Goal: Ask a question: Seek information or help from site administrators or community

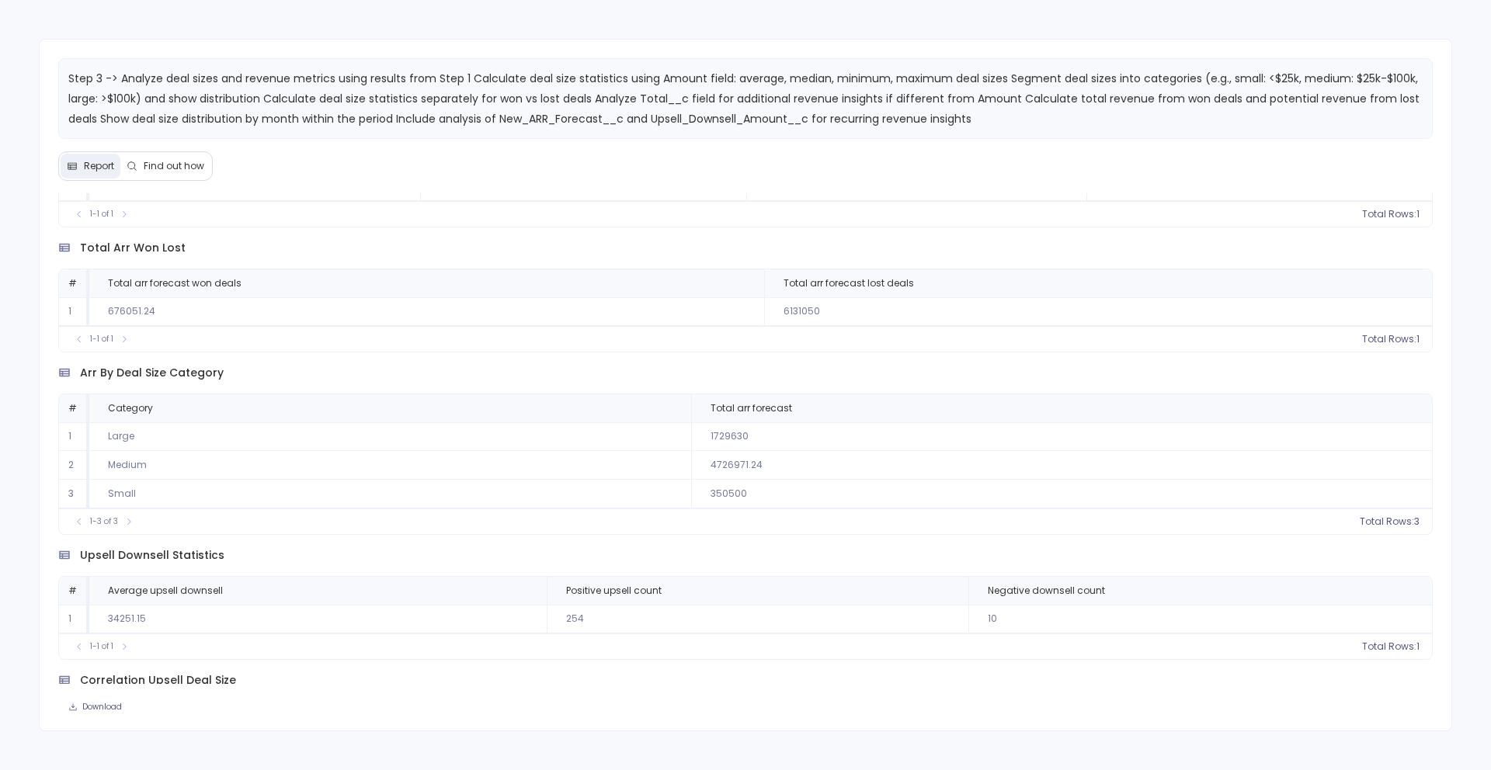
scroll to position [2671, 0]
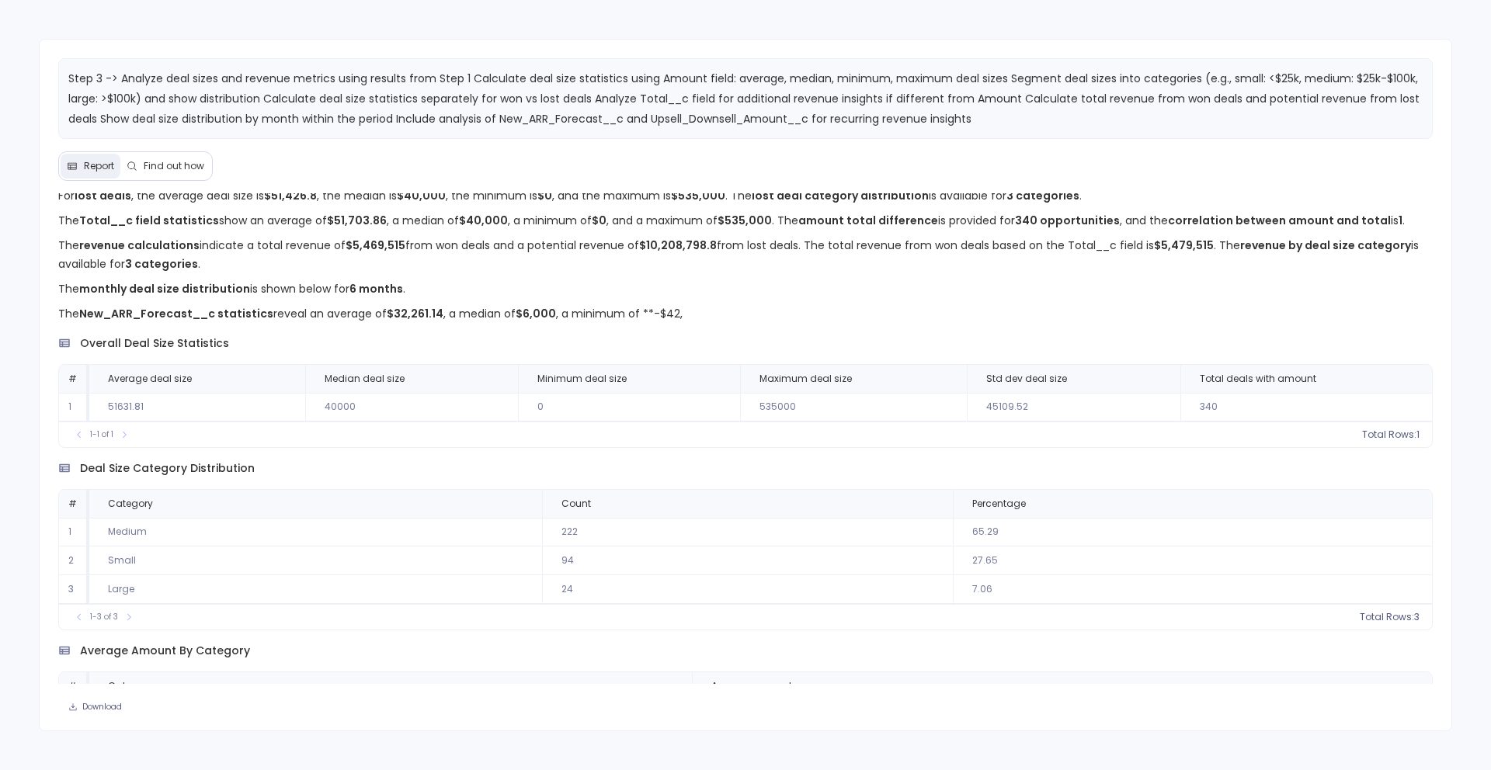
scroll to position [0, 0]
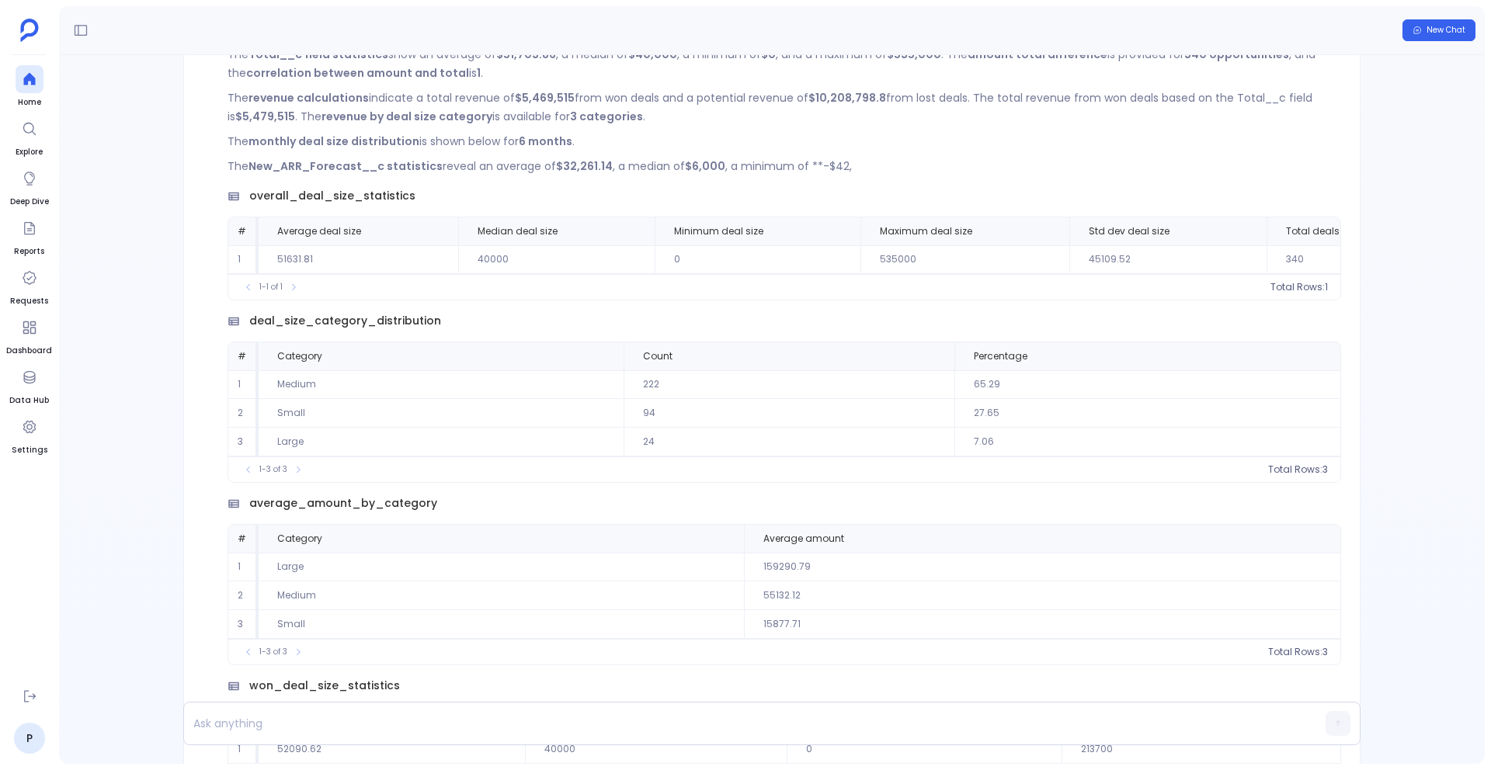
scroll to position [-2464, 0]
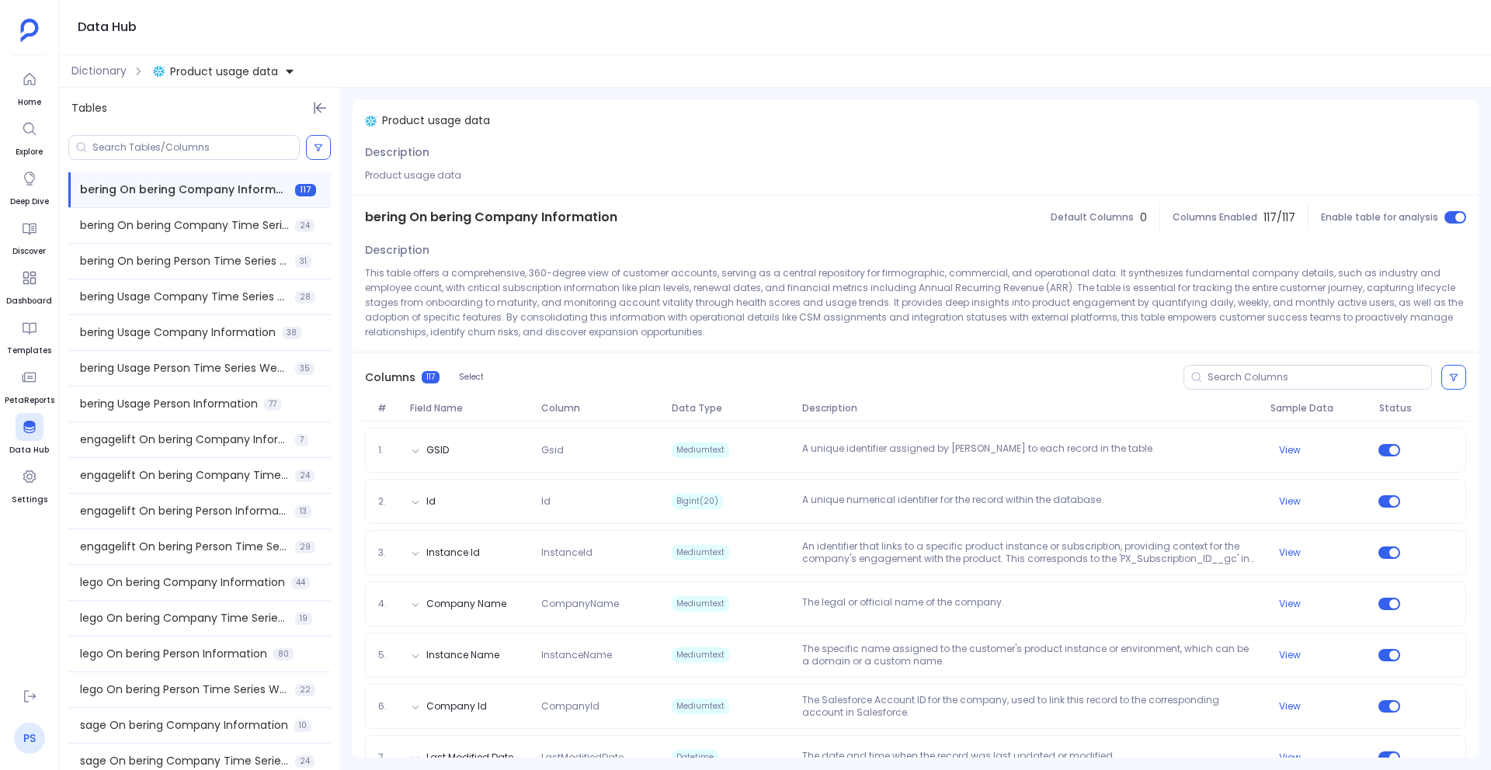
click at [30, 745] on link "PS" at bounding box center [29, 738] width 31 height 31
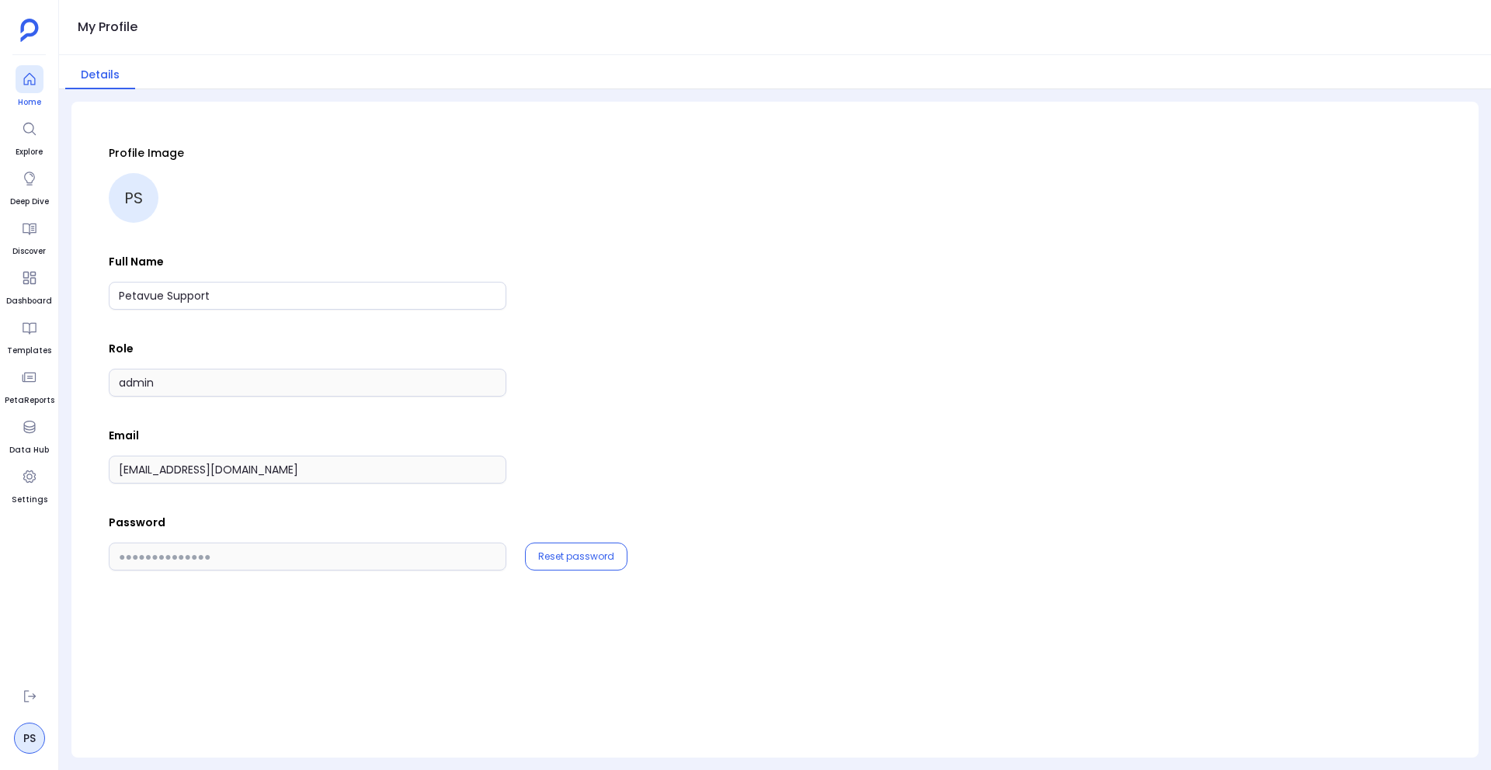
click at [30, 81] on icon at bounding box center [29, 79] width 12 height 12
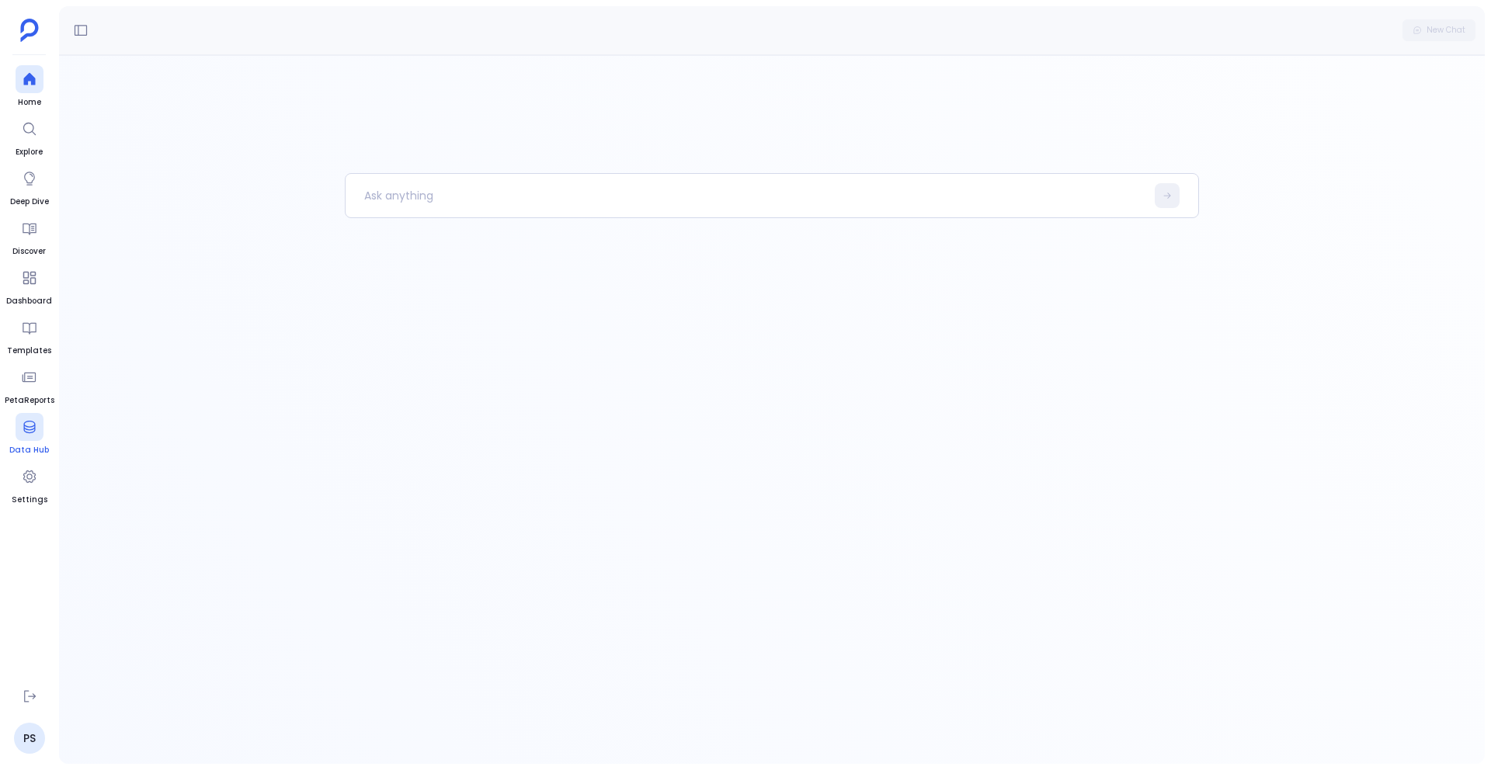
click at [40, 429] on div at bounding box center [30, 427] width 28 height 28
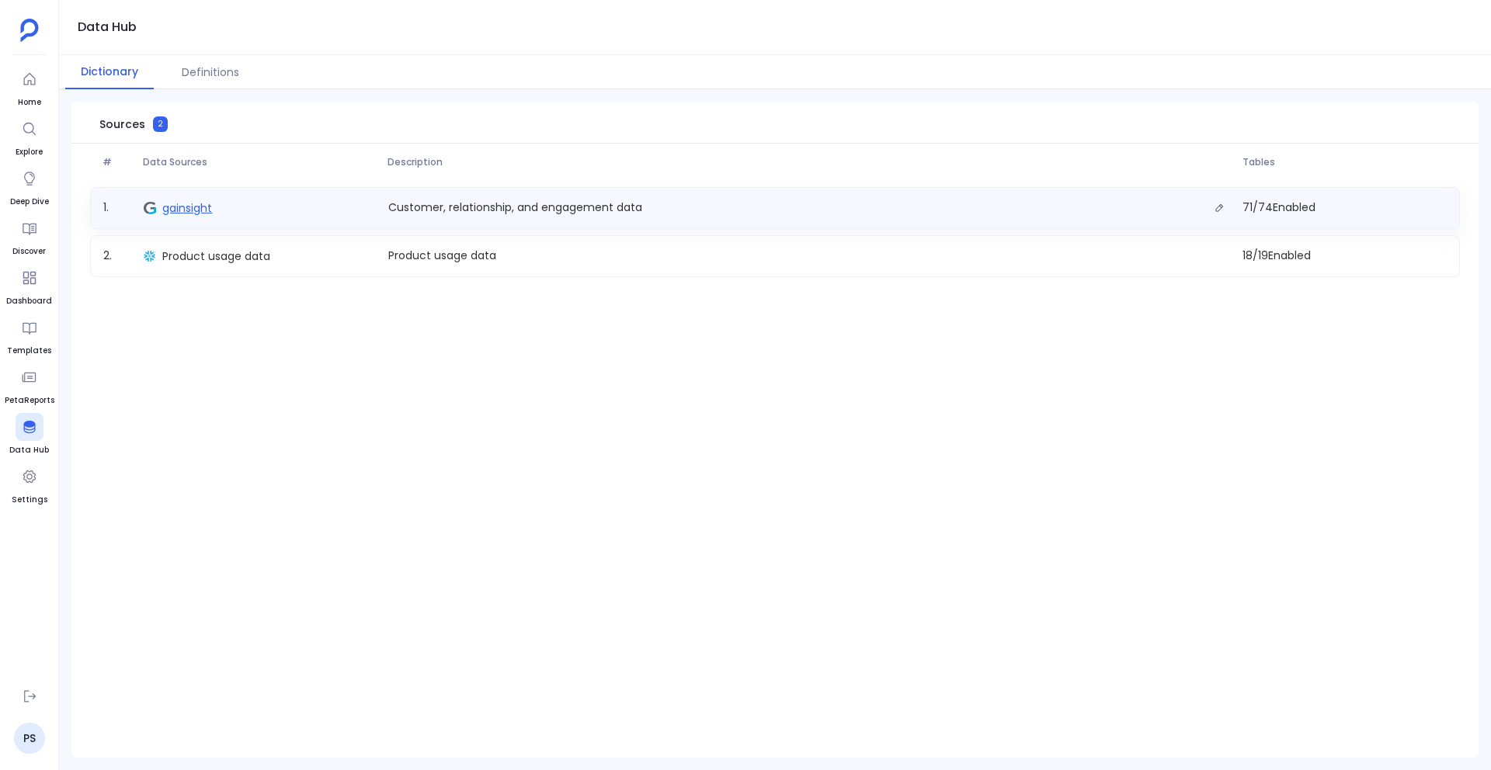
click at [185, 212] on span "gainsight" at bounding box center [187, 208] width 50 height 16
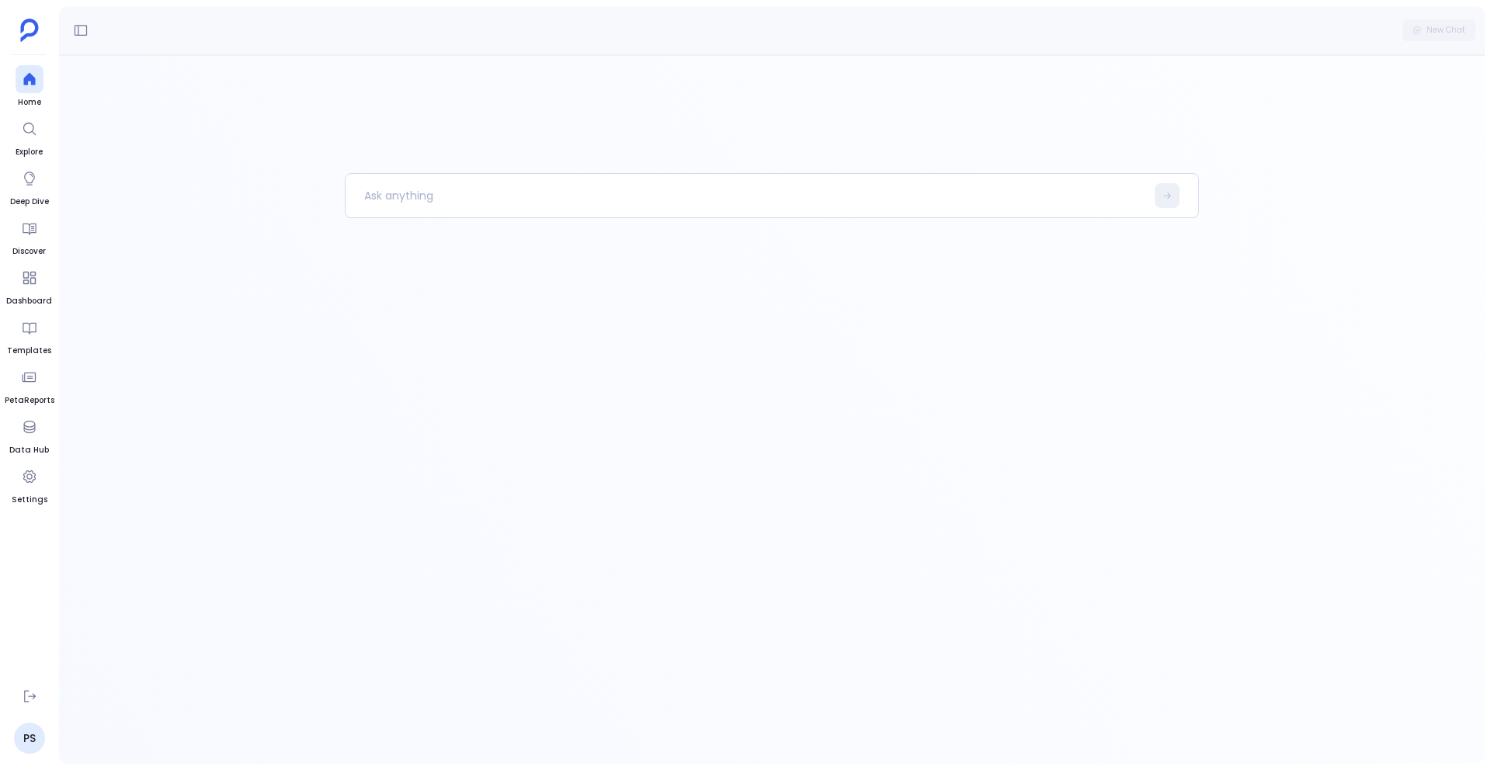
click at [65, 30] on div "New Chat" at bounding box center [772, 30] width 1426 height 49
click at [92, 30] on button at bounding box center [80, 30] width 25 height 25
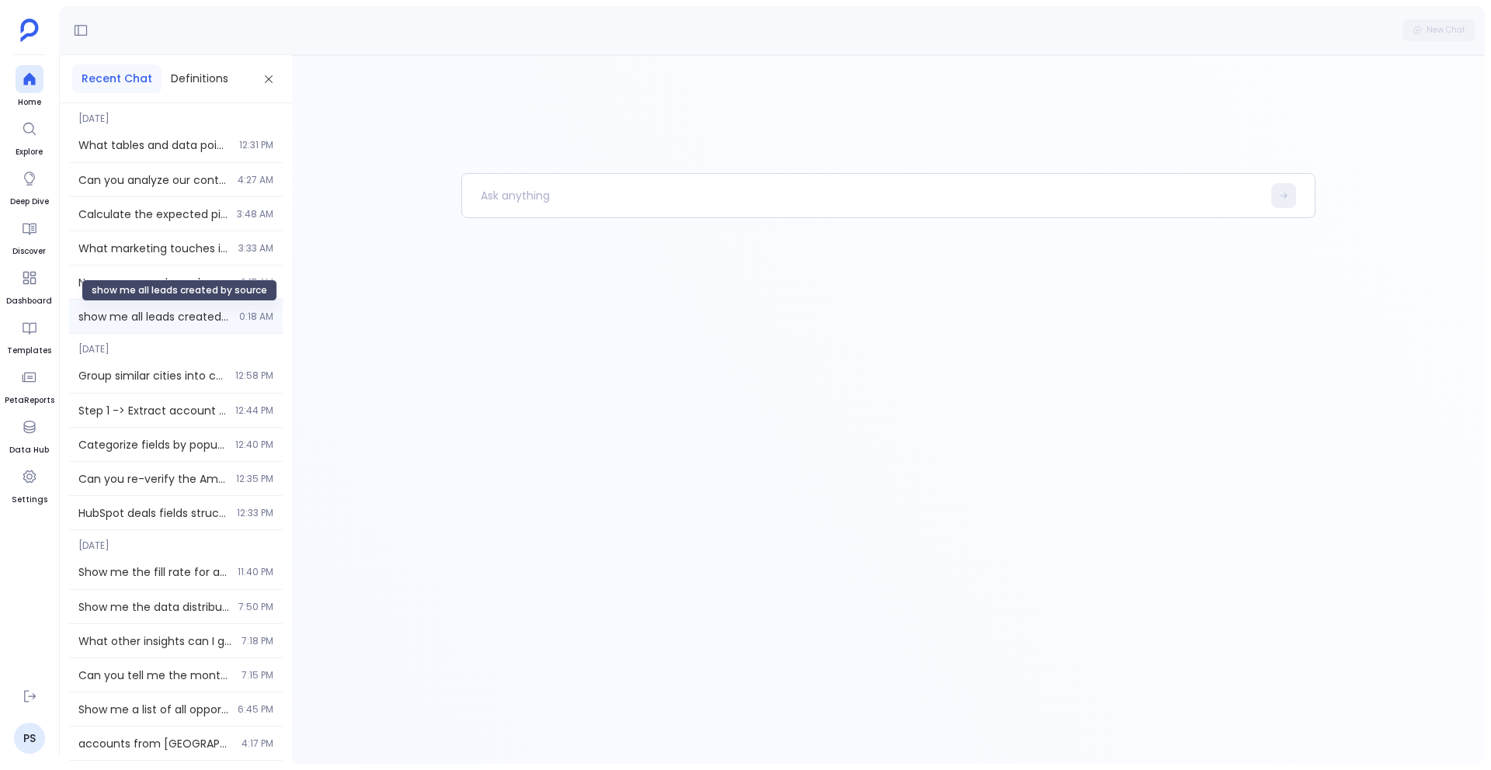
click at [165, 312] on span "show me all leads created by source" at bounding box center [153, 317] width 151 height 16
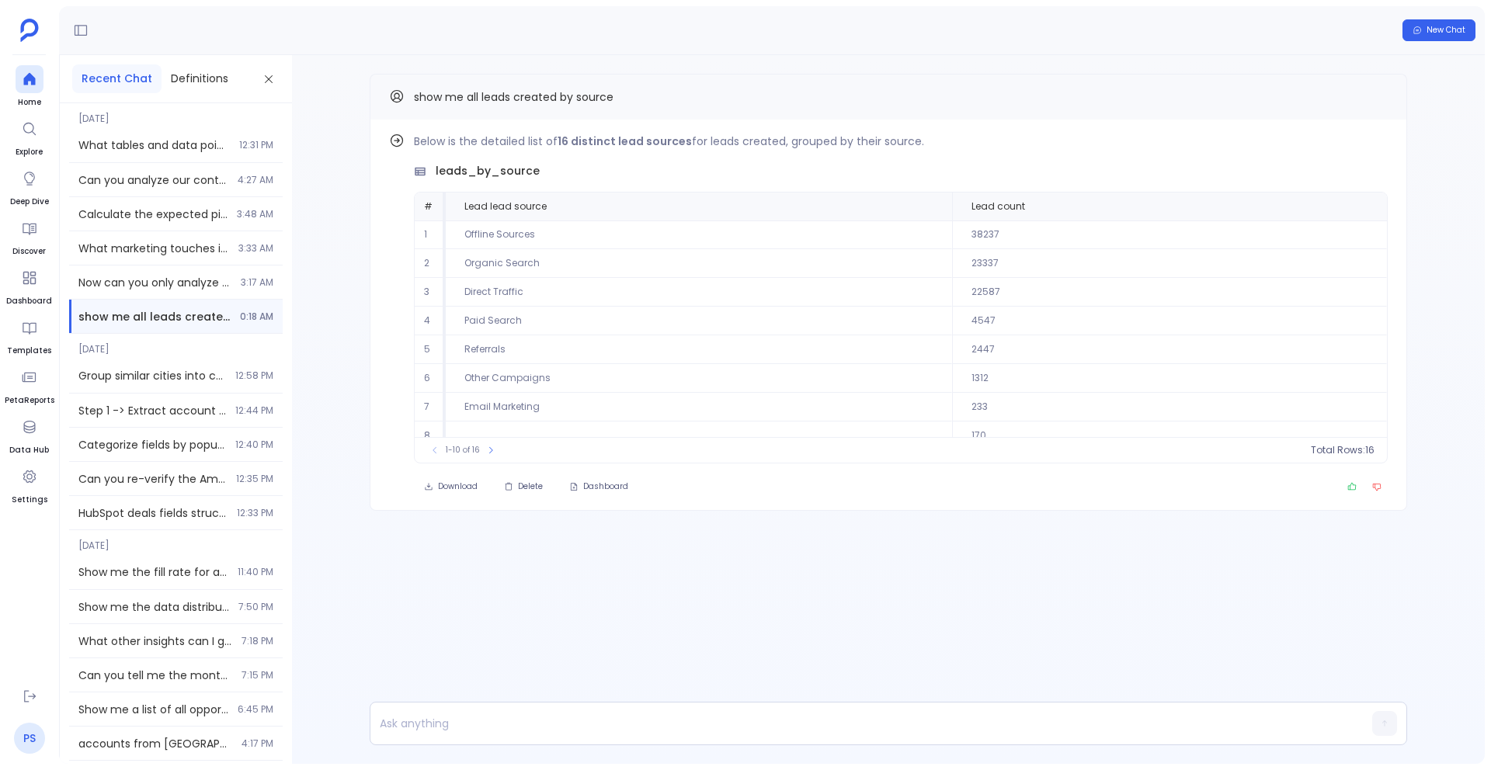
click at [23, 741] on link "PS" at bounding box center [29, 738] width 31 height 31
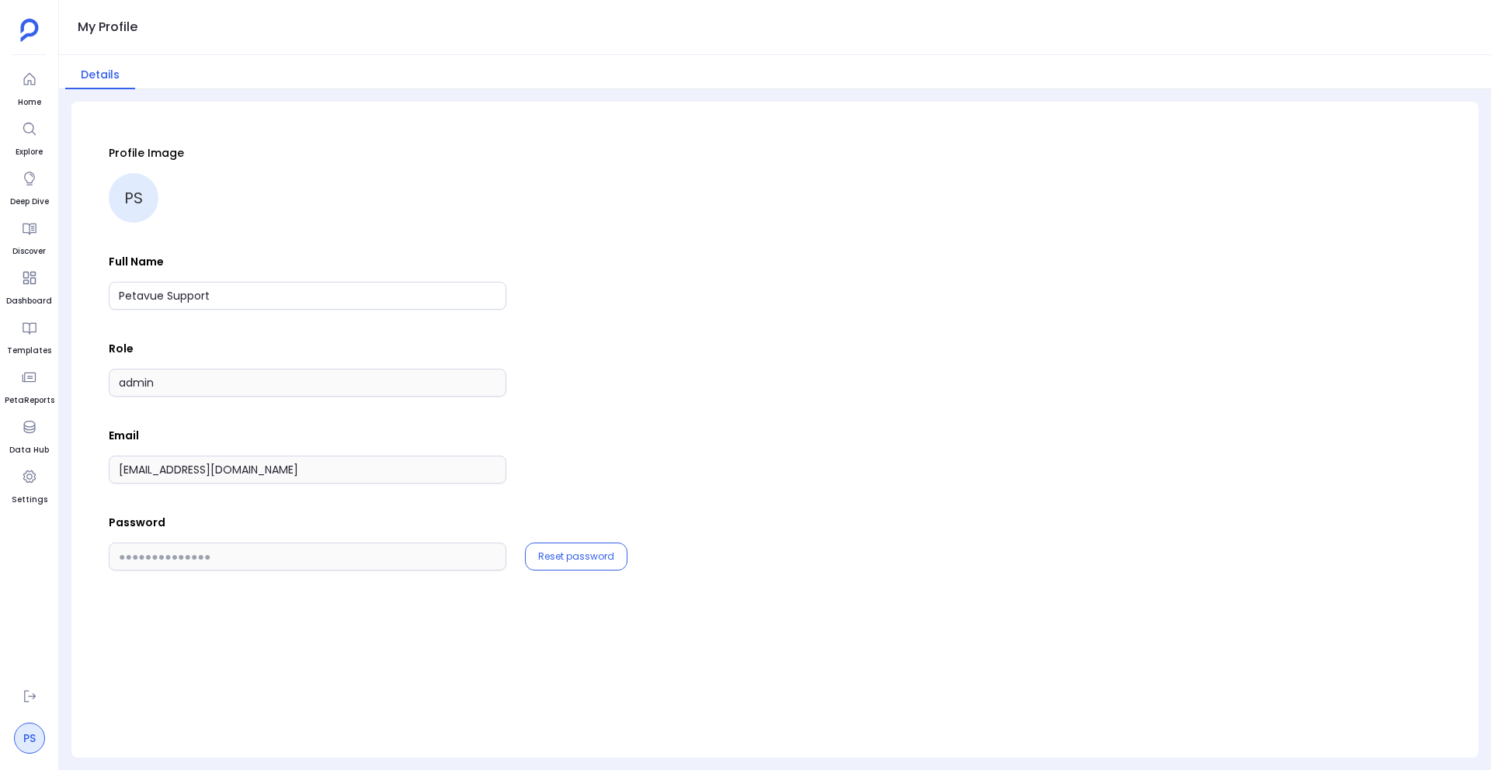
click at [23, 741] on link "PS" at bounding box center [29, 738] width 31 height 31
click at [28, 80] on icon at bounding box center [29, 79] width 12 height 12
